Goal: Find contact information: Find contact information

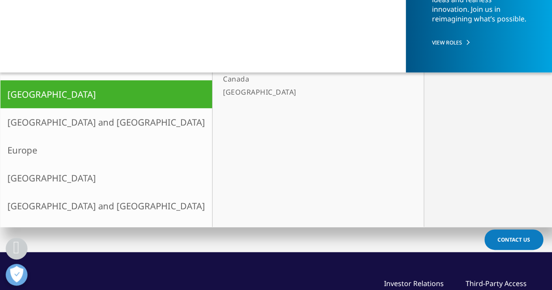
click at [40, 122] on link "[GEOGRAPHIC_DATA] and [GEOGRAPHIC_DATA]" at bounding box center [105, 122] width 211 height 28
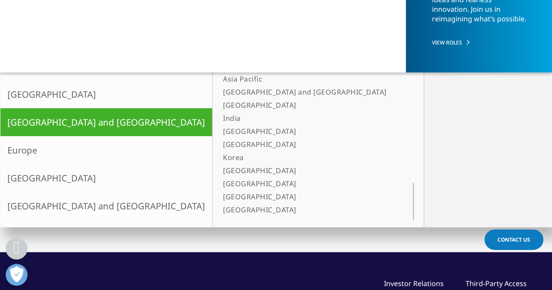
click at [219, 108] on link "[GEOGRAPHIC_DATA]" at bounding box center [306, 105] width 175 height 13
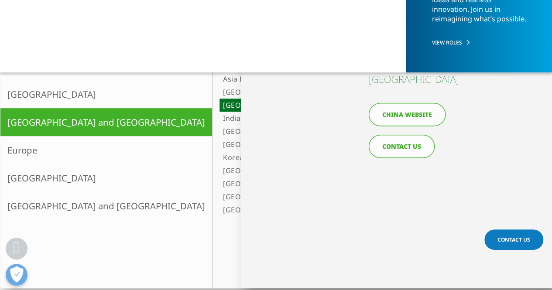
click at [411, 144] on link "CONTACT US" at bounding box center [401, 146] width 66 height 23
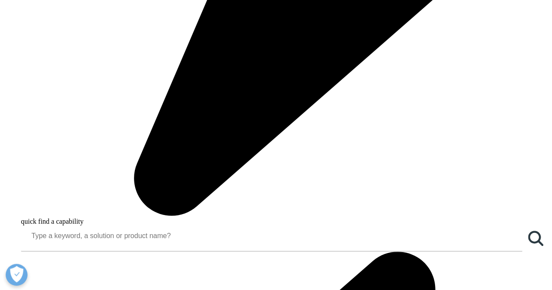
scroll to position [853, 0]
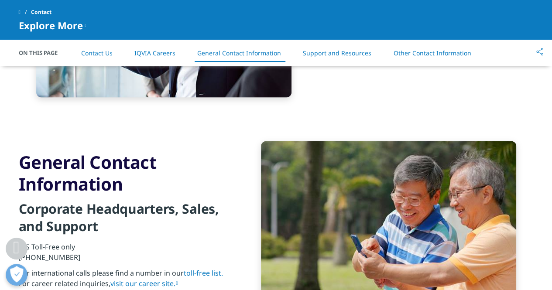
click at [423, 55] on link "Other Contact Information" at bounding box center [432, 53] width 78 height 8
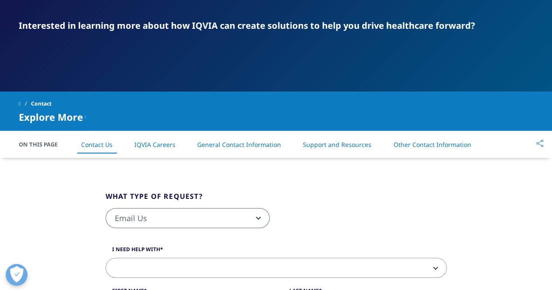
scroll to position [93, 0]
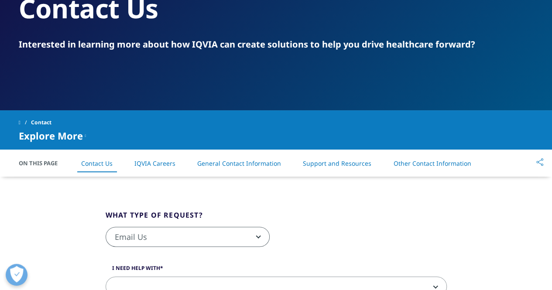
click at [358, 161] on link "Support and Resources" at bounding box center [337, 163] width 68 height 8
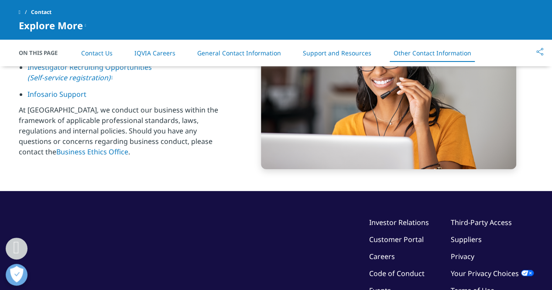
scroll to position [1408, 0]
